Goal: Information Seeking & Learning: Learn about a topic

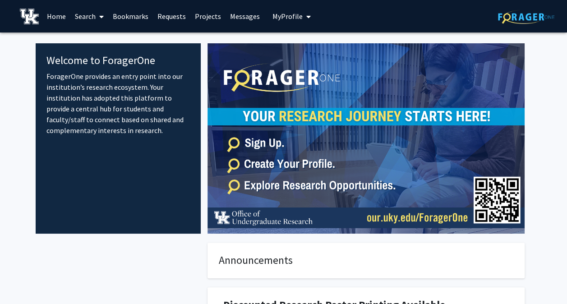
click at [165, 15] on link "Requests" at bounding box center [171, 16] width 37 height 32
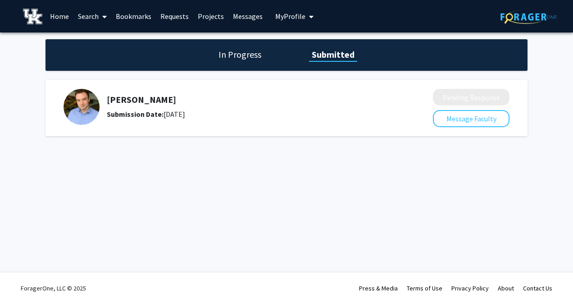
click at [235, 57] on h1 "In Progress" at bounding box center [240, 54] width 48 height 13
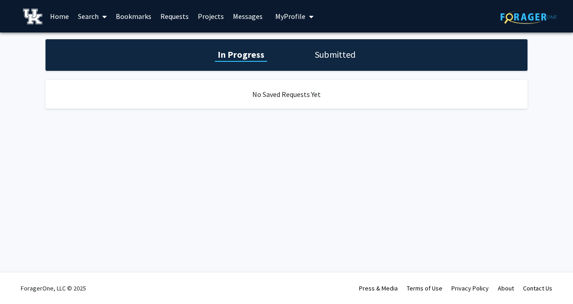
click at [334, 49] on h1 "Submitted" at bounding box center [335, 54] width 46 height 13
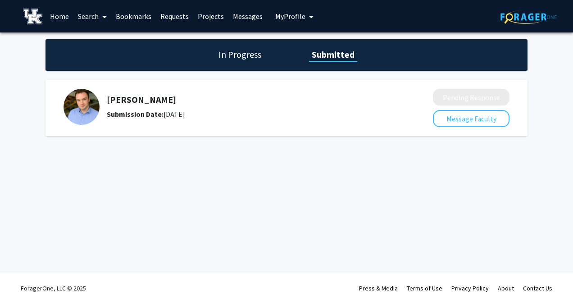
click at [212, 14] on link "Projects" at bounding box center [210, 16] width 35 height 32
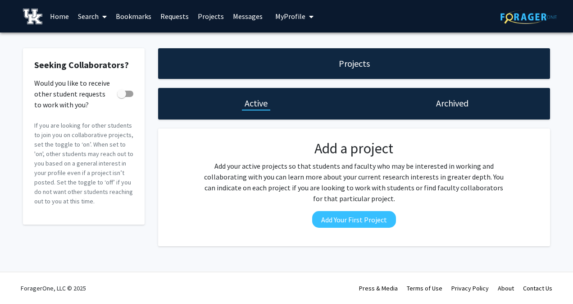
click at [60, 11] on link "Home" at bounding box center [60, 16] width 28 height 32
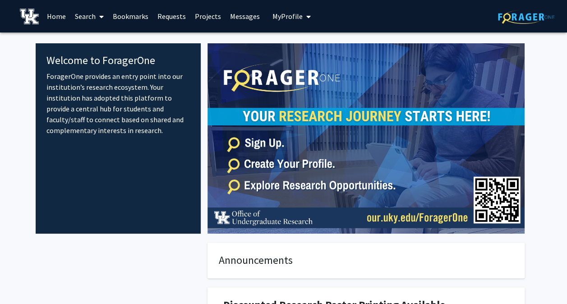
click at [95, 13] on link "Search" at bounding box center [89, 16] width 38 height 32
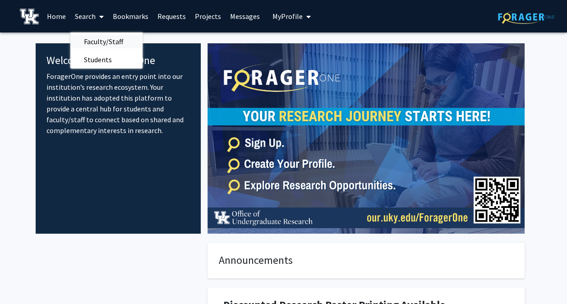
click at [86, 42] on span "Faculty/Staff" at bounding box center [103, 41] width 66 height 18
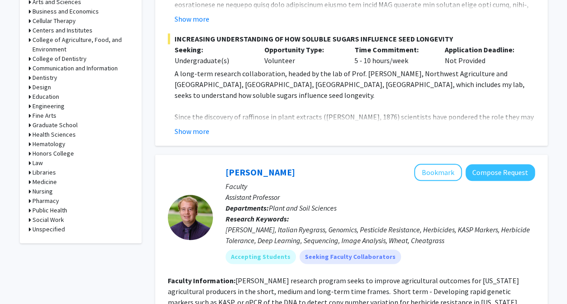
scroll to position [394, 0]
click at [203, 126] on button "Show more" at bounding box center [191, 131] width 35 height 11
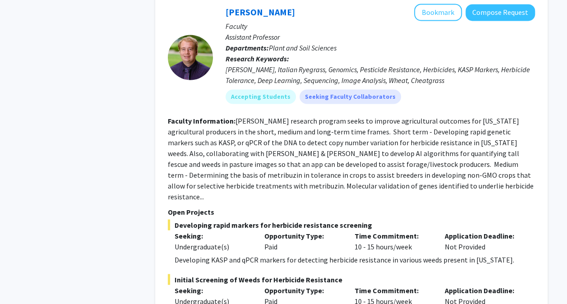
scroll to position [745, 0]
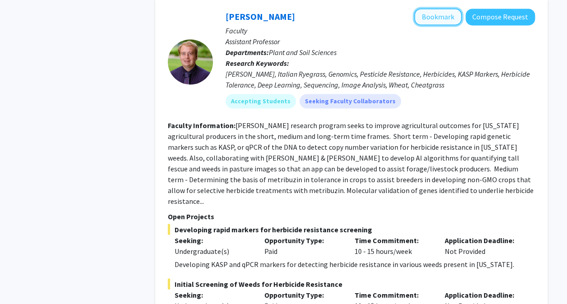
click at [445, 13] on button "Bookmark" at bounding box center [438, 16] width 48 height 17
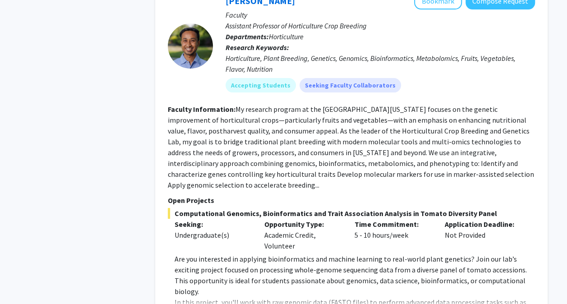
scroll to position [3449, 0]
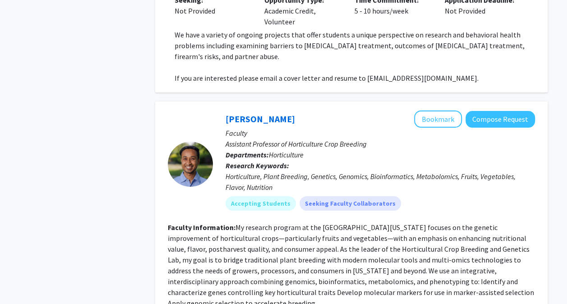
scroll to position [3330, 0]
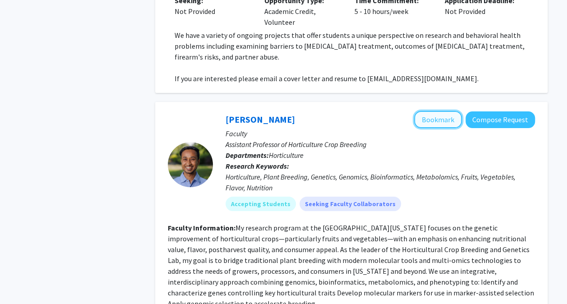
click at [445, 111] on button "Bookmark" at bounding box center [438, 119] width 48 height 17
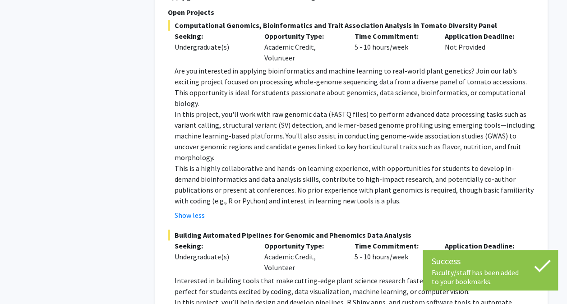
scroll to position [3637, 0]
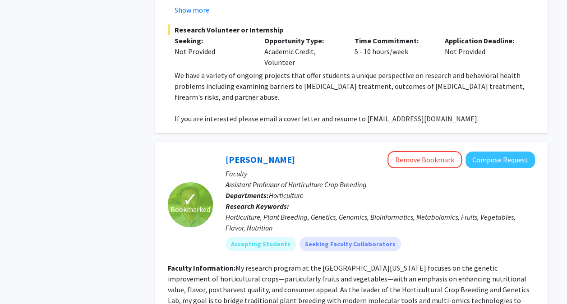
scroll to position [3276, 0]
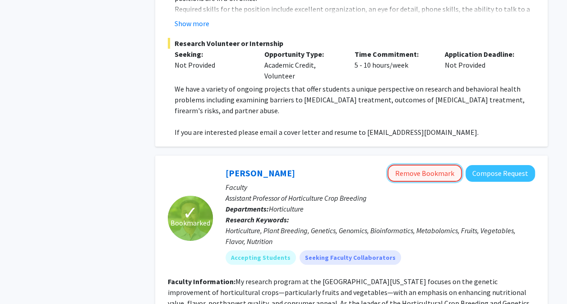
click at [423, 165] on button "Remove Bookmark" at bounding box center [424, 173] width 74 height 17
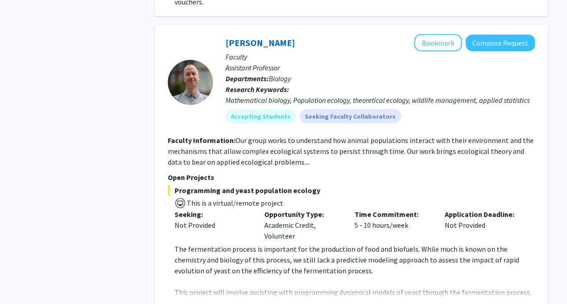
scroll to position [4533, 0]
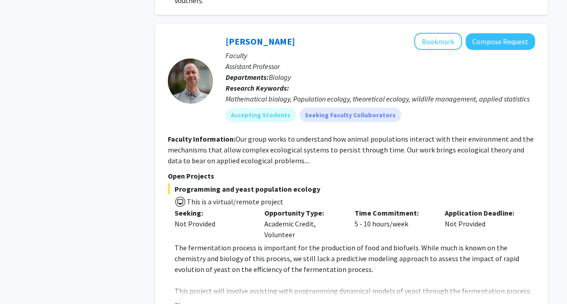
click at [197, 300] on button "Show more" at bounding box center [191, 305] width 35 height 11
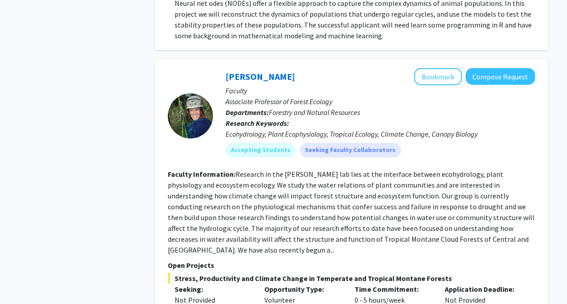
scroll to position [4923, 0]
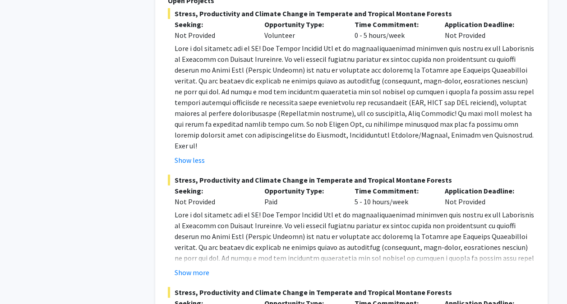
scroll to position [5241, 0]
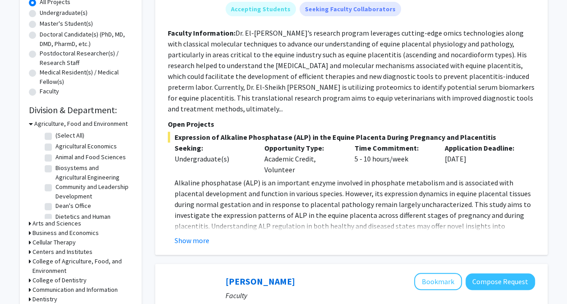
scroll to position [175, 0]
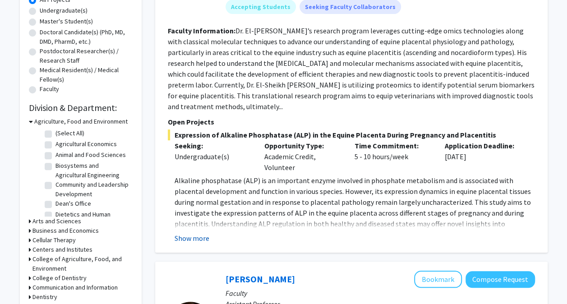
click at [186, 233] on button "Show more" at bounding box center [191, 238] width 35 height 11
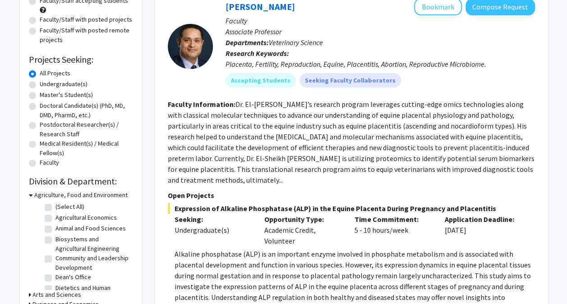
scroll to position [101, 0]
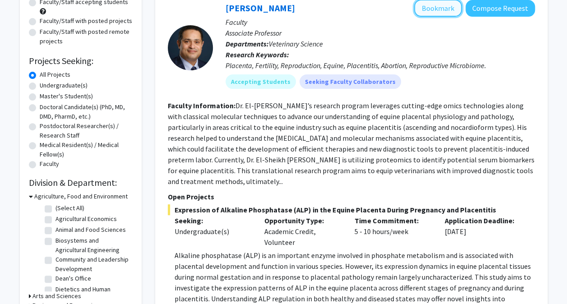
click at [434, 13] on button "Bookmark" at bounding box center [438, 8] width 48 height 17
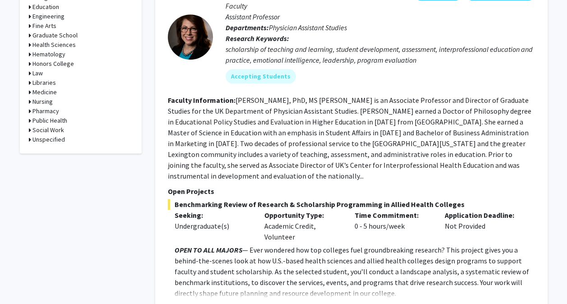
scroll to position [485, 0]
click at [192, 302] on button "Show more" at bounding box center [191, 307] width 35 height 11
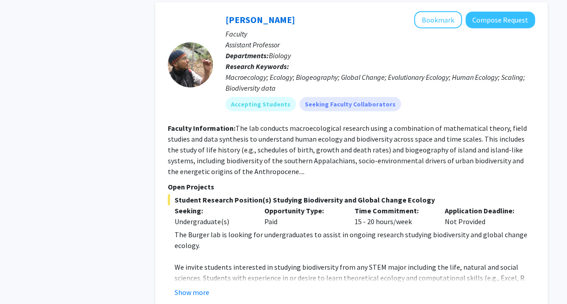
scroll to position [1217, 0]
click at [184, 287] on button "Show more" at bounding box center [191, 292] width 35 height 11
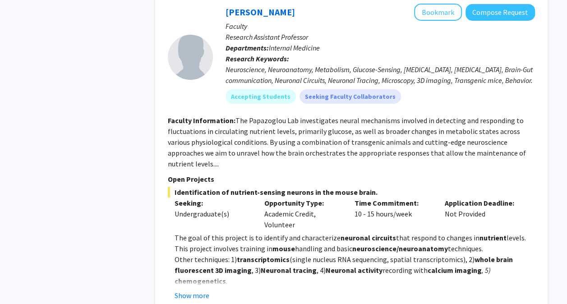
scroll to position [1636, 0]
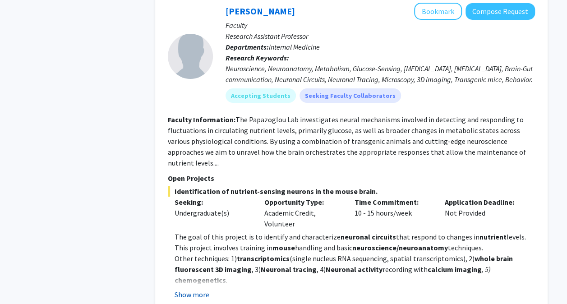
click at [183, 289] on button "Show more" at bounding box center [191, 294] width 35 height 11
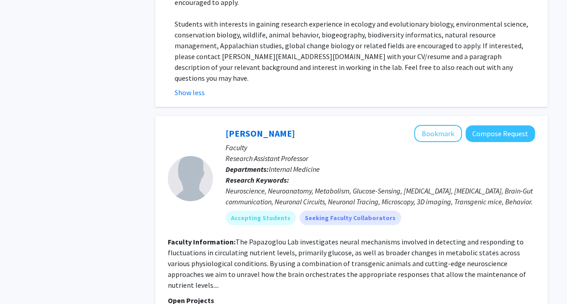
scroll to position [1514, 0]
click at [428, 125] on button "Bookmark" at bounding box center [438, 133] width 48 height 17
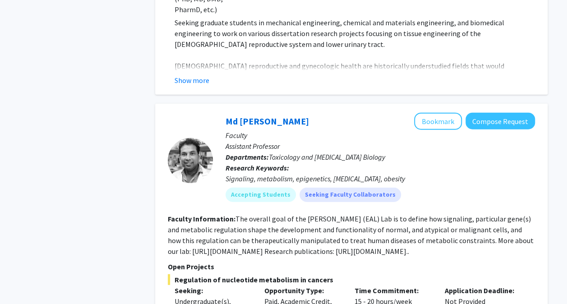
scroll to position [2790, 0]
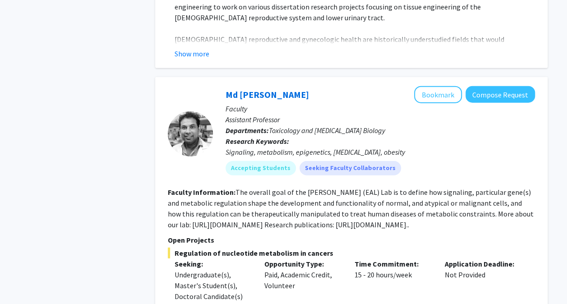
scroll to position [2813, 0]
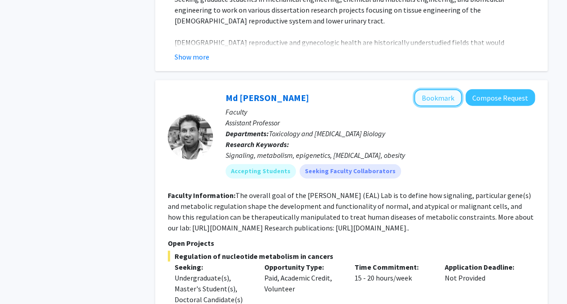
click at [421, 89] on button "Bookmark" at bounding box center [438, 97] width 48 height 17
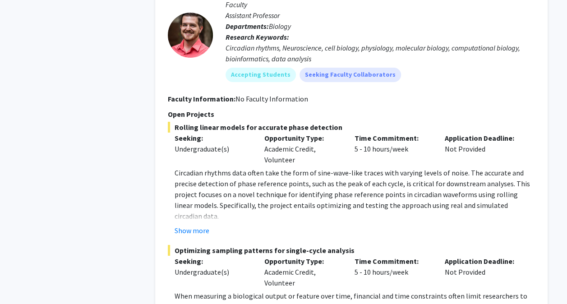
scroll to position [3245, 0]
click at [189, 274] on div "[PERSON_NAME] Bookmark Compose Request Faculty Assistant Professor Departments:…" at bounding box center [351, 170] width 392 height 395
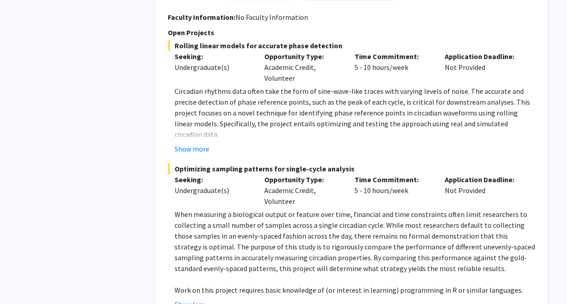
scroll to position [3325, 0]
click at [191, 144] on button "Show more" at bounding box center [191, 149] width 35 height 11
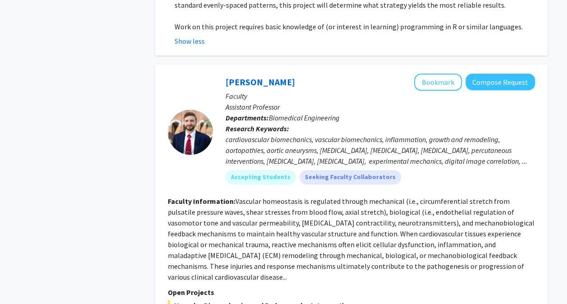
scroll to position [3612, 0]
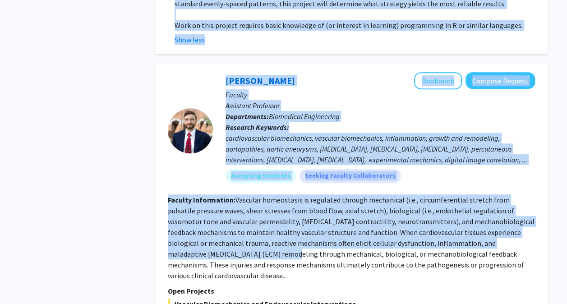
drag, startPoint x: 157, startPoint y: 156, endPoint x: 137, endPoint y: 176, distance: 28.0
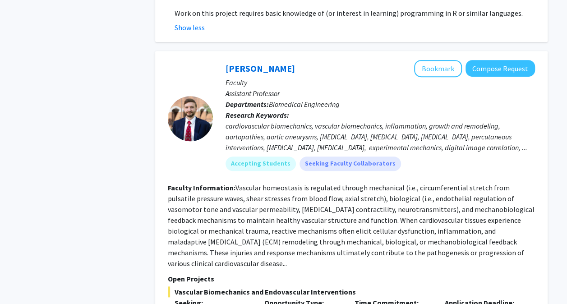
scroll to position [3625, 0]
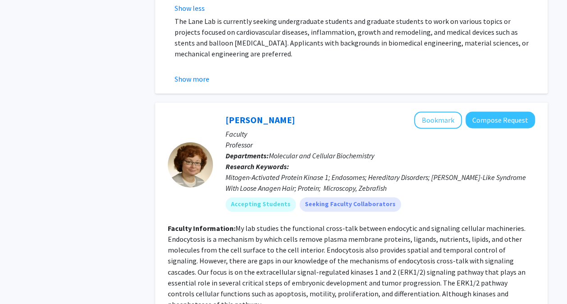
scroll to position [3976, 0]
click at [436, 112] on button "Bookmark" at bounding box center [438, 120] width 48 height 17
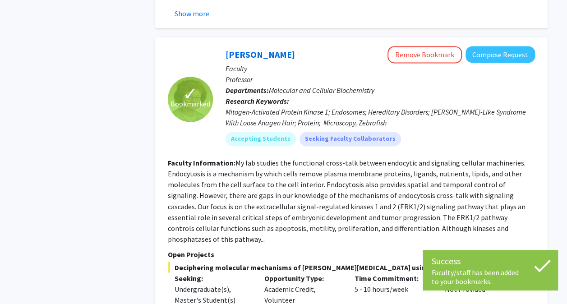
scroll to position [4043, 0]
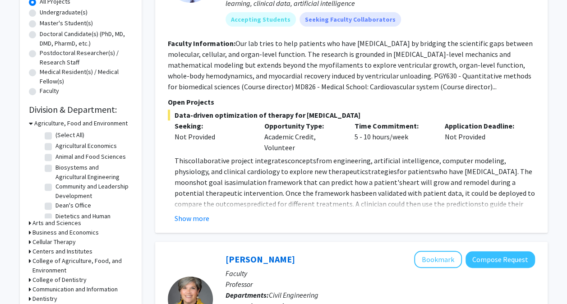
scroll to position [175, 0]
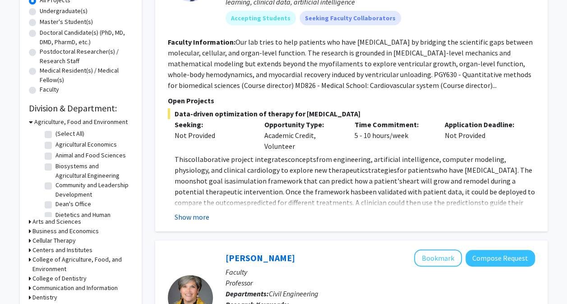
click at [198, 212] on button "Show more" at bounding box center [191, 216] width 35 height 11
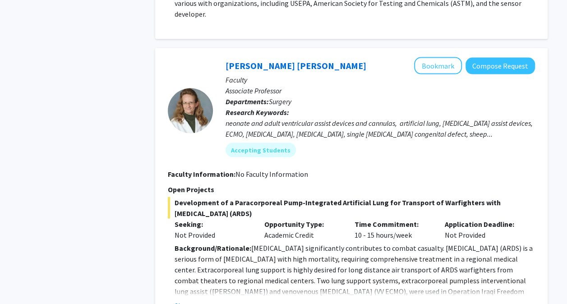
scroll to position [851, 0]
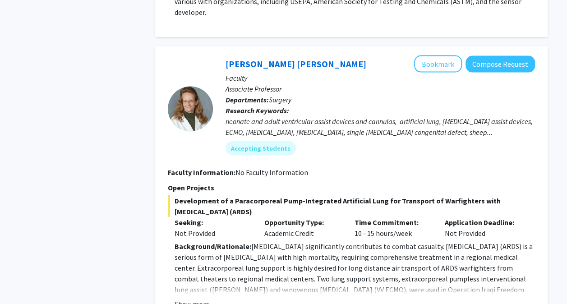
click at [185, 298] on button "Show more" at bounding box center [191, 303] width 35 height 11
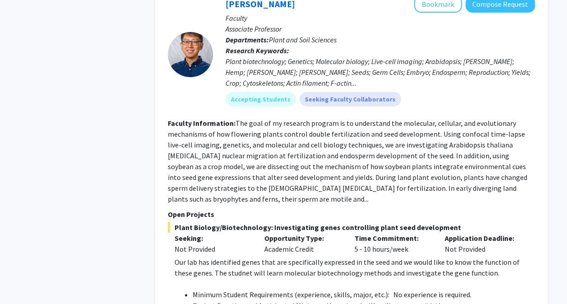
scroll to position [1681, 0]
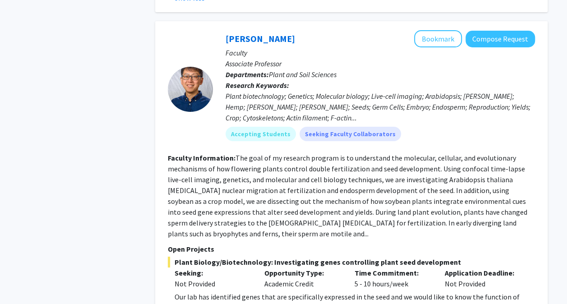
scroll to position [1632, 0]
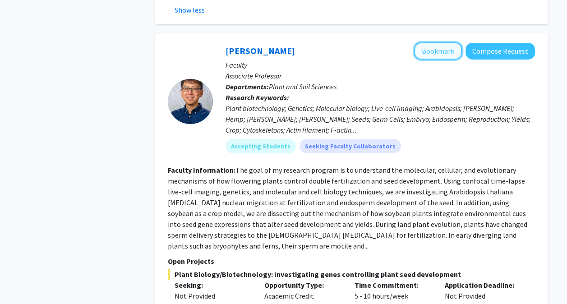
click at [424, 42] on button "Bookmark" at bounding box center [438, 50] width 48 height 17
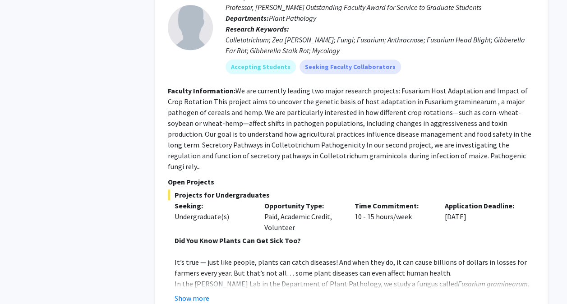
scroll to position [2090, 0]
click at [186, 292] on button "Show more" at bounding box center [191, 297] width 35 height 11
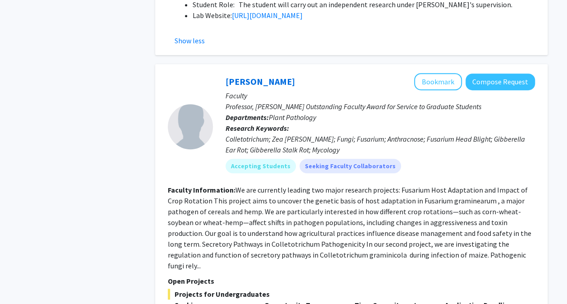
scroll to position [1970, 0]
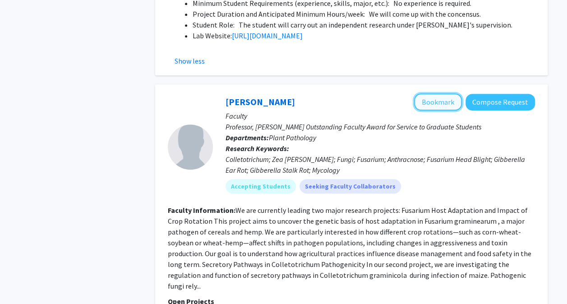
click at [429, 93] on button "Bookmark" at bounding box center [438, 101] width 48 height 17
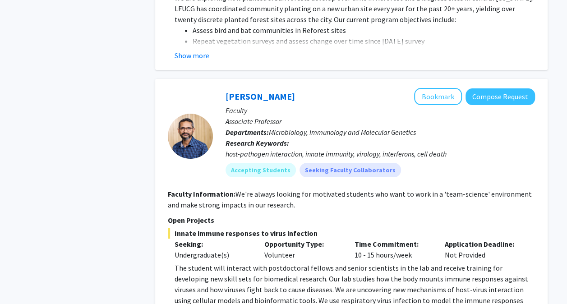
scroll to position [3399, 0]
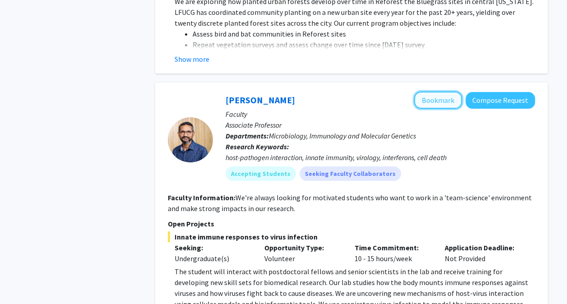
click at [429, 91] on button "Bookmark" at bounding box center [438, 99] width 48 height 17
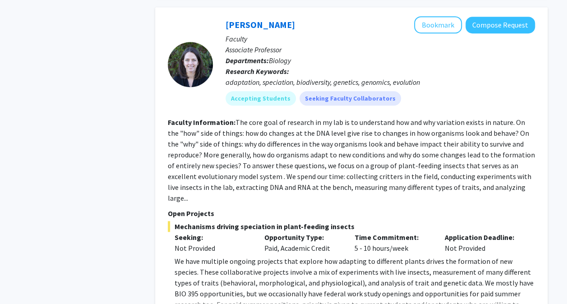
scroll to position [3734, 0]
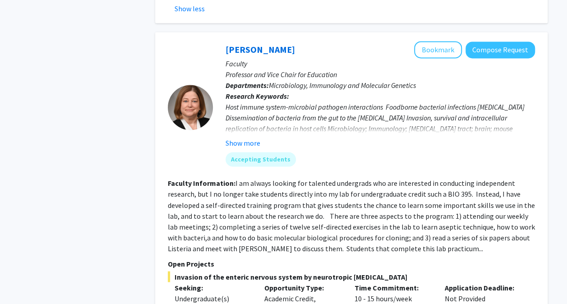
scroll to position [4051, 0]
click at [196, 288] on div "[PERSON_NAME] Compose Request Faculty Professor and Vice Chair for Education De…" at bounding box center [351, 213] width 392 height 362
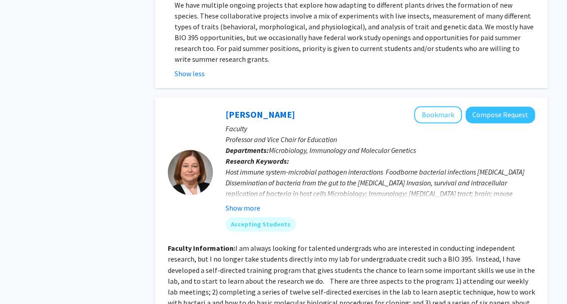
scroll to position [3985, 0]
click at [430, 106] on button "Bookmark" at bounding box center [438, 114] width 48 height 17
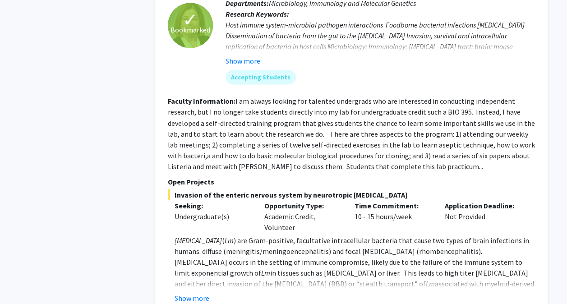
scroll to position [4133, 0]
click at [192, 292] on button "Show more" at bounding box center [191, 297] width 35 height 11
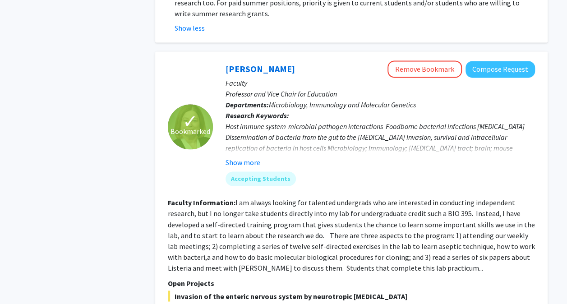
scroll to position [3981, 0]
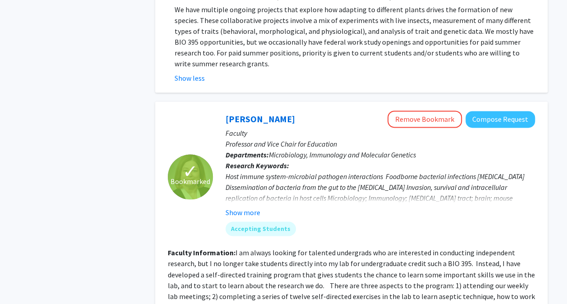
click at [309, 248] on fg-read-more "I am always looking for talented undergrads who are interested in conducting in…" at bounding box center [351, 285] width 367 height 74
click at [246, 207] on button "Show more" at bounding box center [242, 212] width 35 height 11
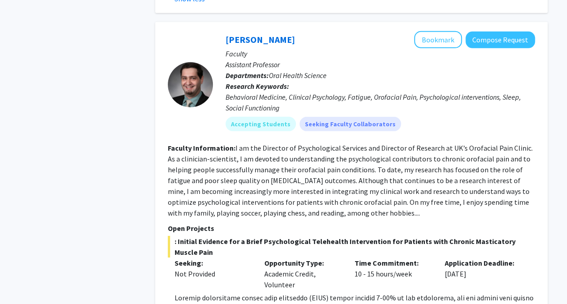
scroll to position [4792, 0]
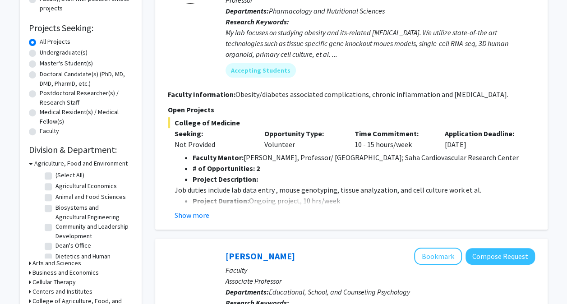
scroll to position [134, 0]
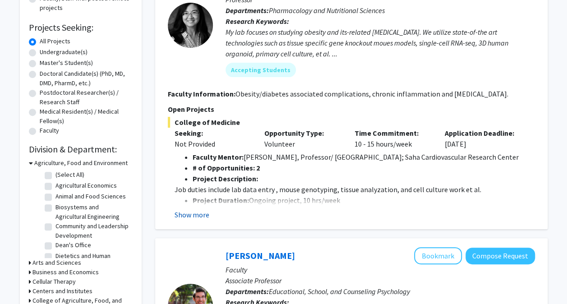
click at [195, 211] on button "Show more" at bounding box center [191, 214] width 35 height 11
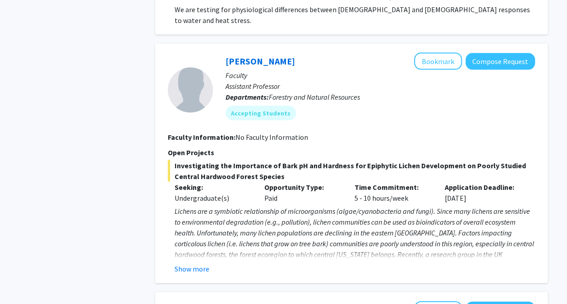
scroll to position [894, 0]
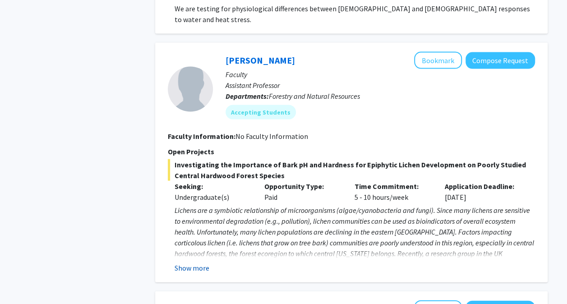
click at [191, 262] on button "Show more" at bounding box center [191, 267] width 35 height 11
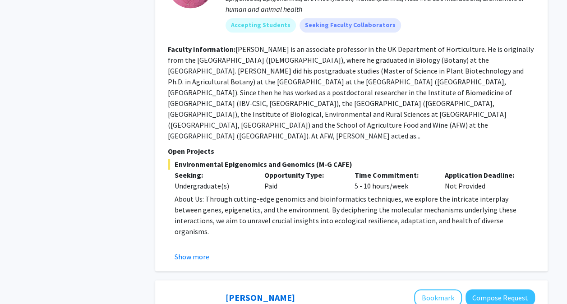
scroll to position [2215, 0]
click at [176, 251] on button "Show more" at bounding box center [191, 256] width 35 height 11
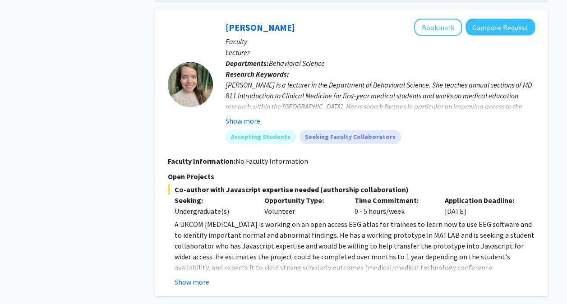
scroll to position [2670, 0]
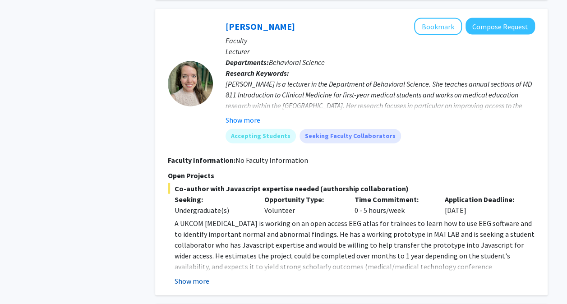
click at [182, 275] on button "Show more" at bounding box center [191, 280] width 35 height 11
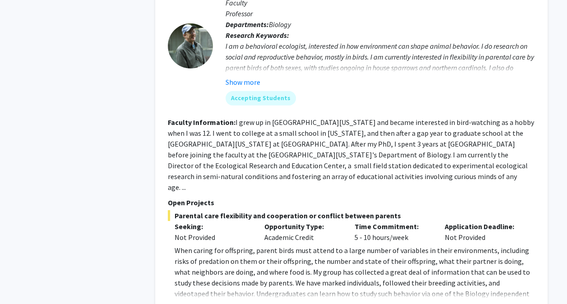
scroll to position [3069, 0]
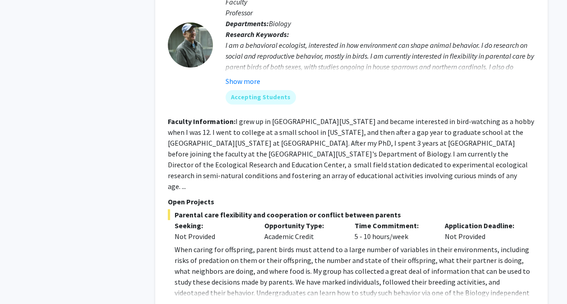
click at [182, 302] on button "Show more" at bounding box center [191, 307] width 35 height 11
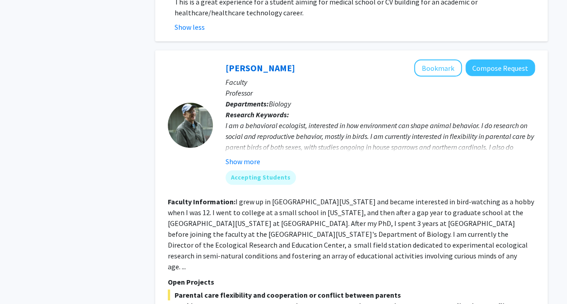
scroll to position [2987, 0]
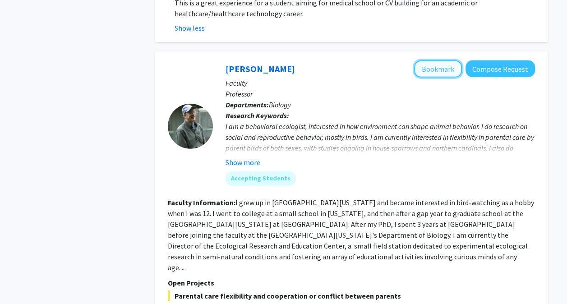
click at [434, 60] on button "Bookmark" at bounding box center [438, 68] width 48 height 17
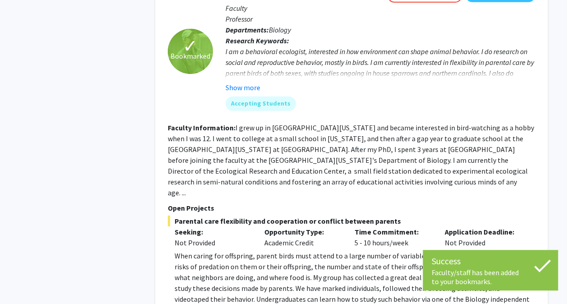
scroll to position [3083, 0]
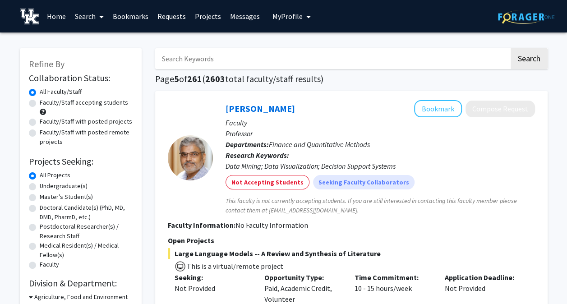
click at [231, 12] on link "Messages" at bounding box center [244, 16] width 39 height 32
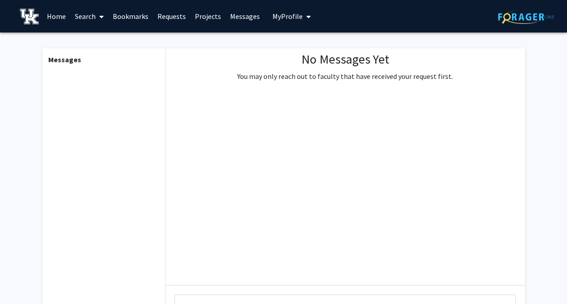
click at [279, 10] on button "My Profile" at bounding box center [292, 16] width 44 height 32
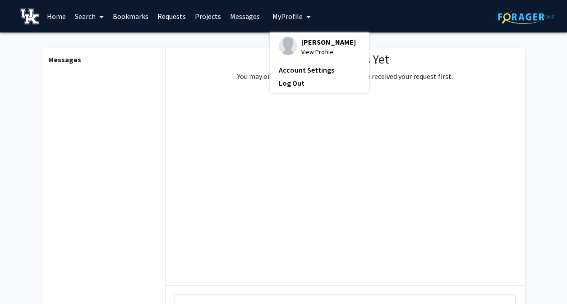
click at [319, 40] on span "[PERSON_NAME]" at bounding box center [328, 42] width 55 height 10
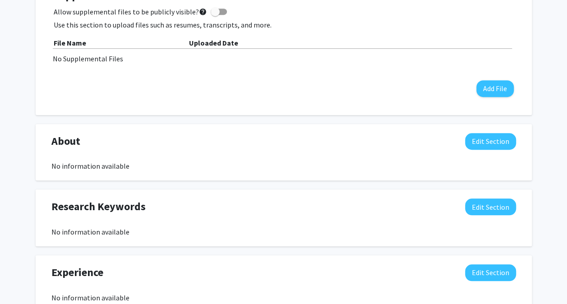
scroll to position [280, 0]
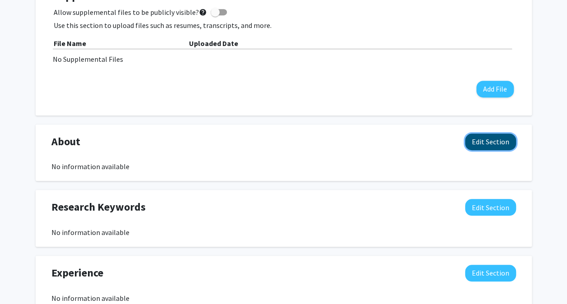
click at [477, 140] on button "Edit Section" at bounding box center [490, 141] width 51 height 17
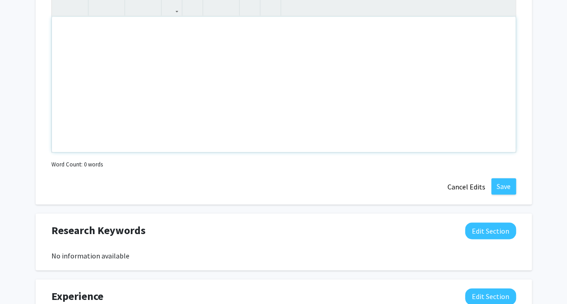
scroll to position [452, 0]
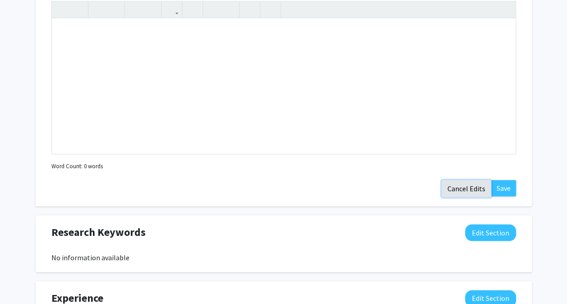
click at [450, 185] on button "Cancel Edits" at bounding box center [466, 188] width 50 height 17
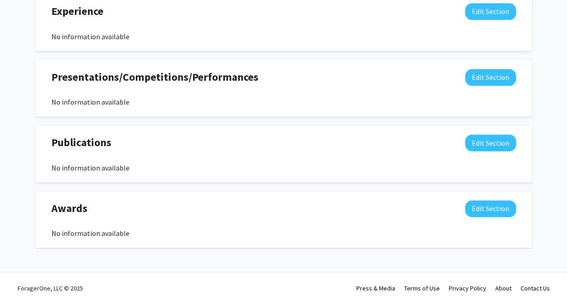
scroll to position [0, 0]
